Goal: Task Accomplishment & Management: Manage account settings

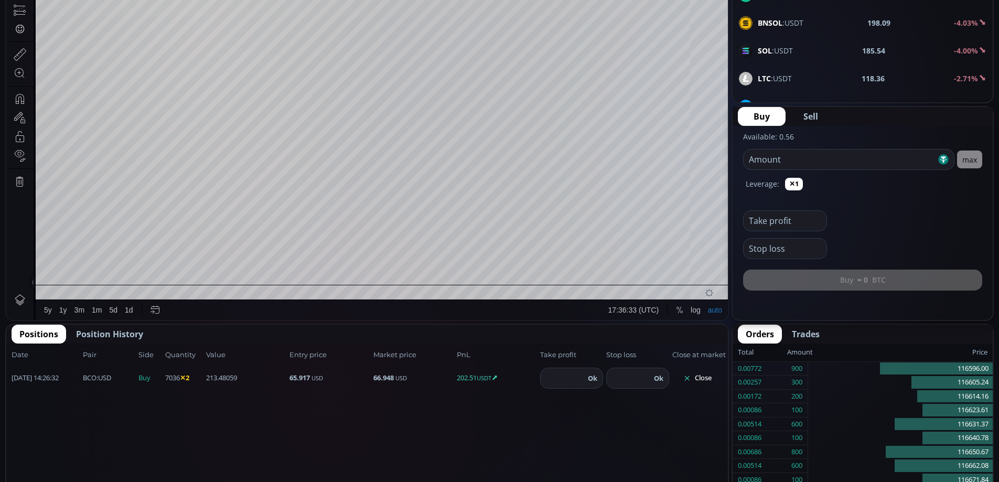
scroll to position [146, 0]
click at [698, 377] on button "Close" at bounding box center [697, 378] width 50 height 17
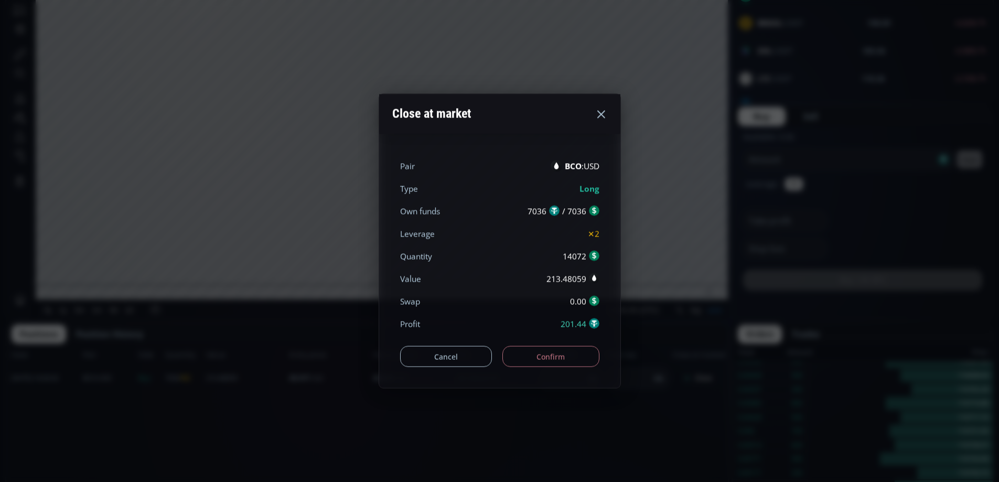
click at [556, 356] on button "Confirm" at bounding box center [550, 356] width 97 height 21
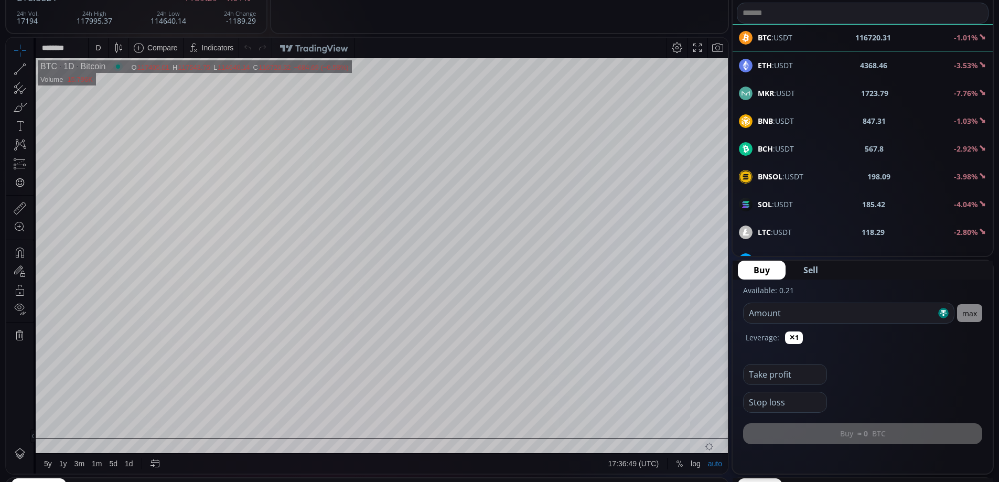
scroll to position [323, 0]
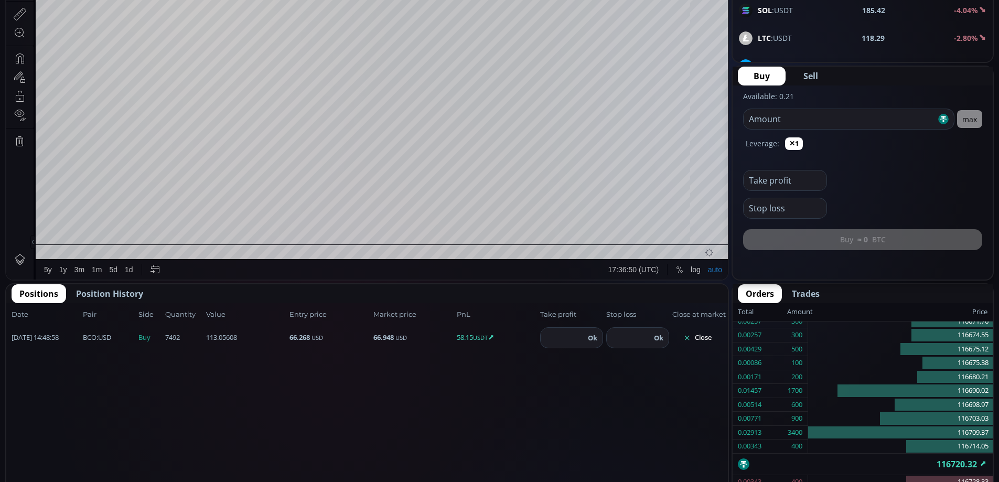
click at [703, 337] on button "Close" at bounding box center [697, 337] width 50 height 17
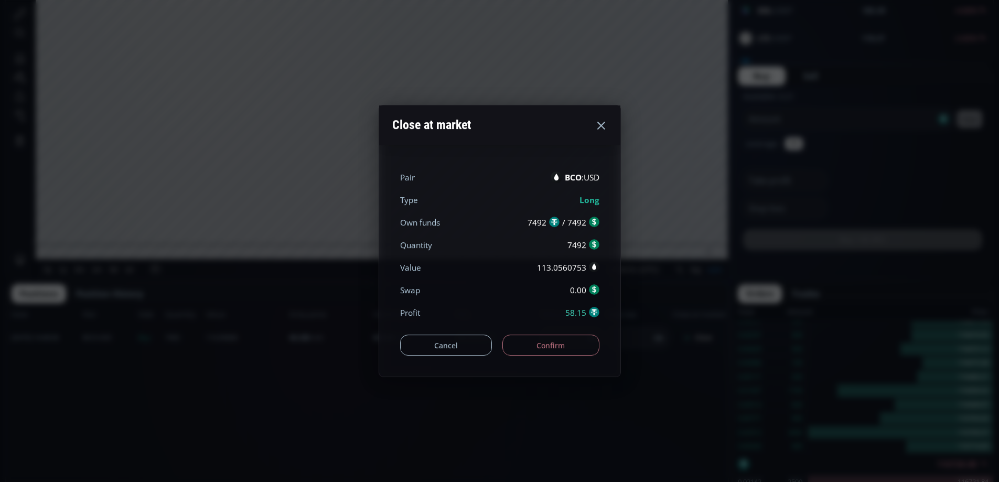
click at [570, 353] on button "Confirm" at bounding box center [550, 345] width 97 height 21
